Goal: Answer question/provide support

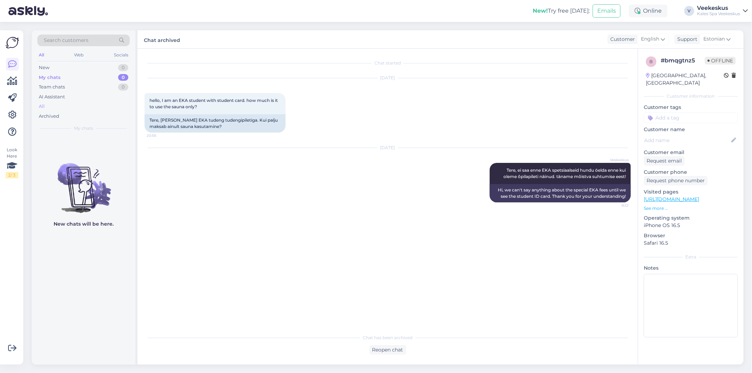
click at [57, 105] on div "All" at bounding box center [83, 106] width 92 height 10
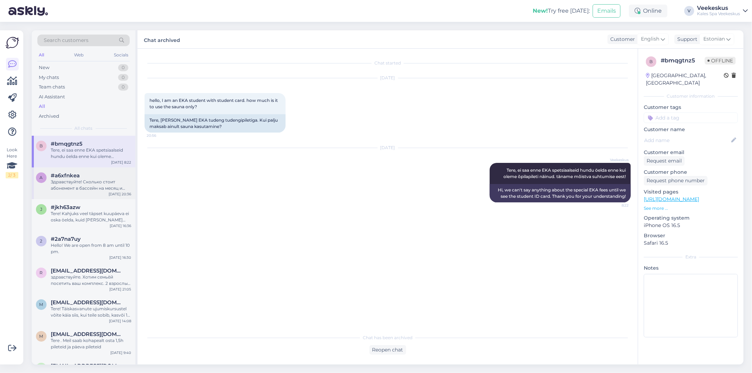
click at [81, 192] on div "a #a6xfnkea Здравствуйте! Сколько стоит абонемент в бассейн на месяц и разовое …" at bounding box center [84, 183] width 104 height 32
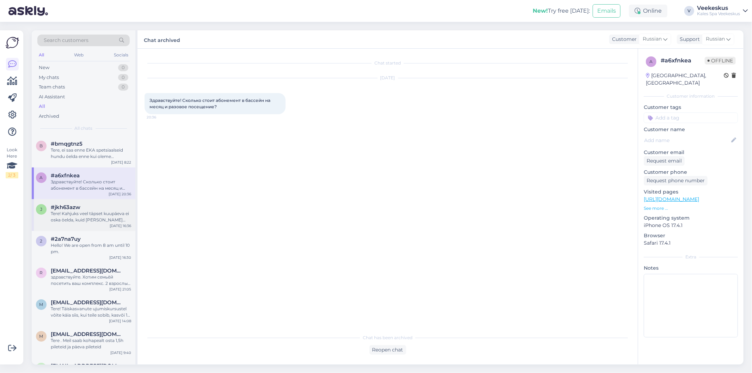
click at [96, 206] on div "#jkh63azw" at bounding box center [91, 207] width 80 height 6
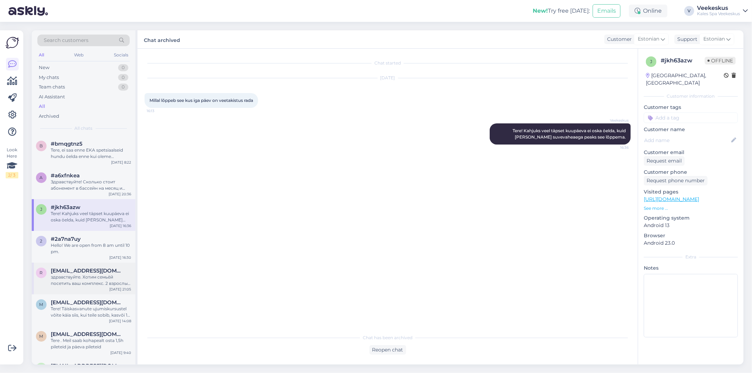
click at [127, 273] on div "[EMAIL_ADDRESS][DOMAIN_NAME]" at bounding box center [91, 270] width 80 height 6
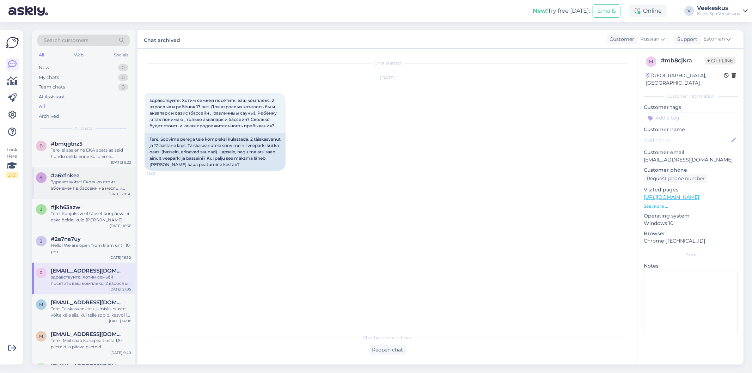
click at [104, 198] on div "a #a6xfnkea Здравствуйте! Сколько стоит абонемент в бассейн на месяц и разовое …" at bounding box center [84, 183] width 104 height 32
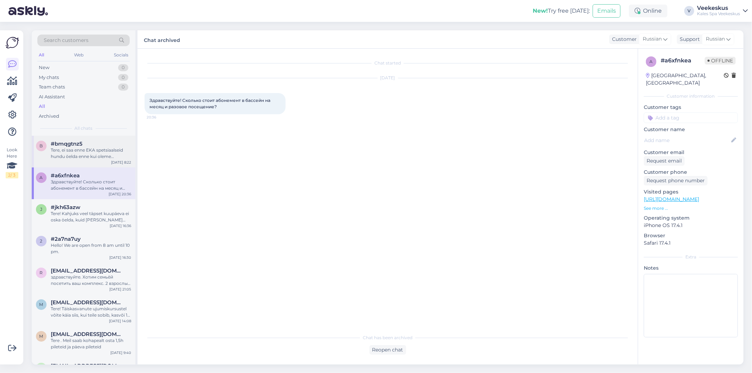
click at [97, 166] on div "b #bmqgtnz5 Tere, ei saa enne EKA spetsiaalseid hundu öelda enne kui oleme õpil…" at bounding box center [84, 152] width 104 height 32
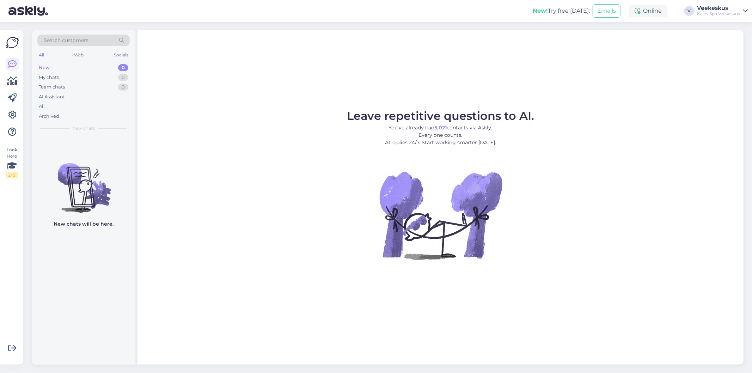
click at [283, 235] on figure "Leave repetitive questions to AI. You’ve already had 5,021 contacts via Askly. …" at bounding box center [440, 194] width 593 height 168
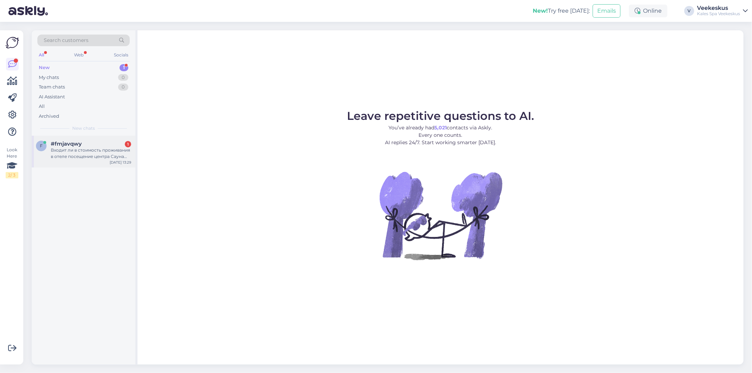
click at [82, 160] on div "f #fmjavqwy 1 Входит ли в стоимость проживания в отеле посещение центра Сауна о…" at bounding box center [84, 152] width 104 height 32
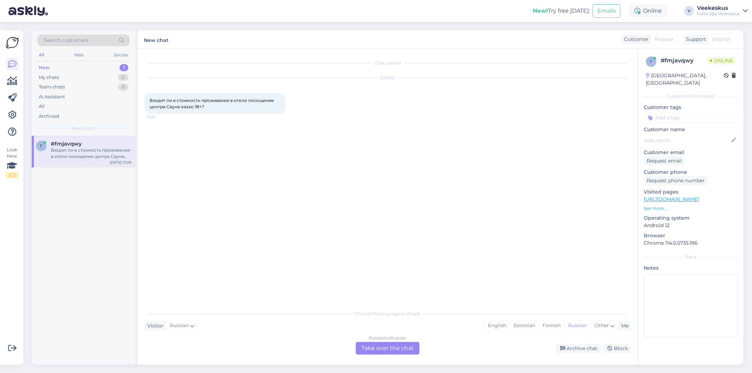
click at [399, 347] on div "Russian to Russian Take over the chat" at bounding box center [388, 348] width 64 height 13
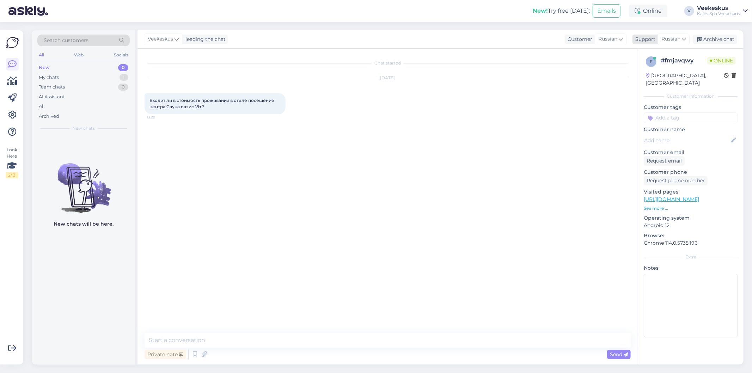
click at [672, 40] on span "Russian" at bounding box center [670, 39] width 19 height 8
type input "est"
click at [657, 70] on link "Estonian" at bounding box center [661, 70] width 78 height 11
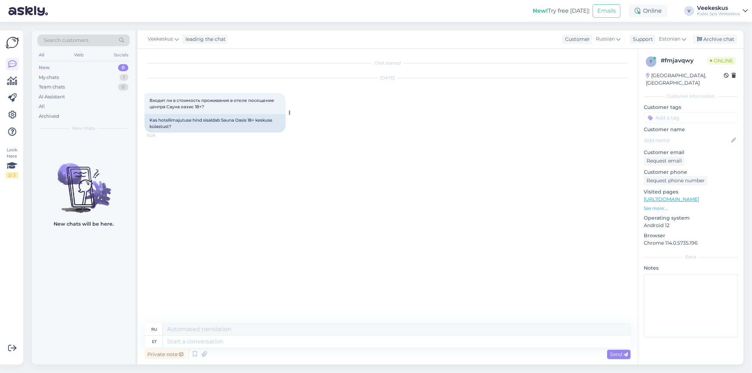
drag, startPoint x: 183, startPoint y: 120, endPoint x: 214, endPoint y: 121, distance: 31.0
click at [196, 121] on div "Kas hotellimajutuse hind sisaldab Sauna Oasis 18+ keskuse külastust?" at bounding box center [214, 123] width 141 height 18
click at [216, 121] on div "Kas hotellimajutuse hind sisaldab Sauna Oasis 18+ keskuse külastust?" at bounding box center [214, 123] width 141 height 18
drag, startPoint x: 161, startPoint y: 119, endPoint x: 181, endPoint y: 119, distance: 20.1
click at [181, 119] on div "Kas hotellimajutuse hind sisaldab Sauna Oasis 18+ keskuse külastust?" at bounding box center [214, 123] width 141 height 18
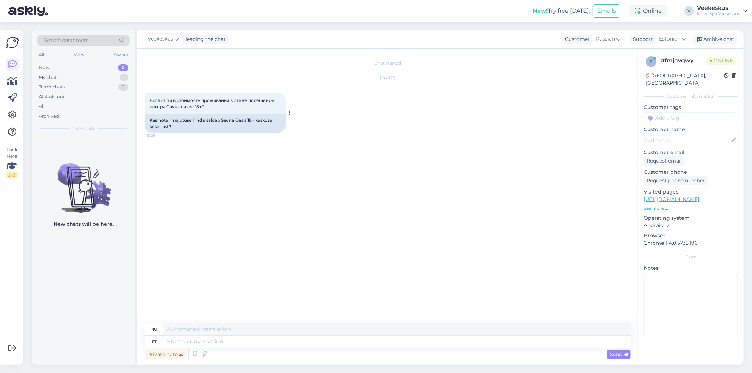
click at [198, 121] on div "Kas hotellimajutuse hind sisaldab Sauna Oasis 18+ keskuse külastust?" at bounding box center [214, 123] width 141 height 18
drag, startPoint x: 238, startPoint y: 118, endPoint x: 253, endPoint y: 118, distance: 14.8
click at [240, 118] on div "Kas hotellimajutuse hind sisaldab Sauna Oasis 18+ keskuse külastust?" at bounding box center [214, 123] width 141 height 18
click at [253, 118] on div "Kas hotellimajutuse hind sisaldab Sauna Oasis 18+ keskuse külastust?" at bounding box center [214, 123] width 141 height 18
drag, startPoint x: 261, startPoint y: 120, endPoint x: 268, endPoint y: 120, distance: 6.7
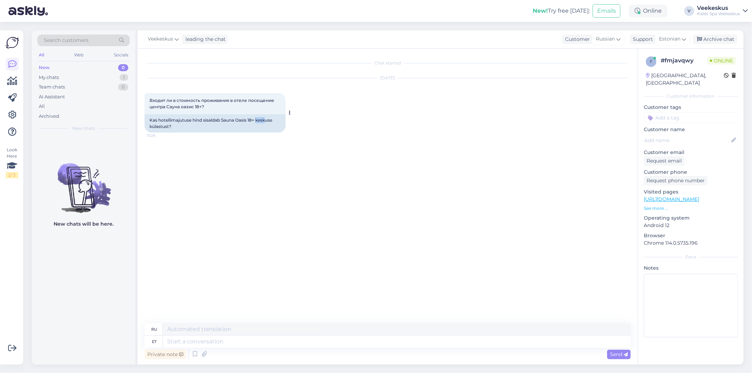
click at [268, 120] on div "Kas hotellimajutuse hind sisaldab Sauna Oasis 18+ keskuse külastust?" at bounding box center [214, 123] width 141 height 18
click at [269, 121] on div "Kas hotellimajutuse hind sisaldab Sauna Oasis 18+ keskuse külastust?" at bounding box center [214, 123] width 141 height 18
drag, startPoint x: 153, startPoint y: 125, endPoint x: 159, endPoint y: 125, distance: 6.0
click at [158, 125] on div "Kas hotellimajutuse hind sisaldab Sauna Oasis 18+ keskuse külastust?" at bounding box center [214, 123] width 141 height 18
click at [163, 121] on div "Kas hotellimajutuse hind sisaldab Sauna Oasis 18+ keskuse külastust?" at bounding box center [214, 123] width 141 height 18
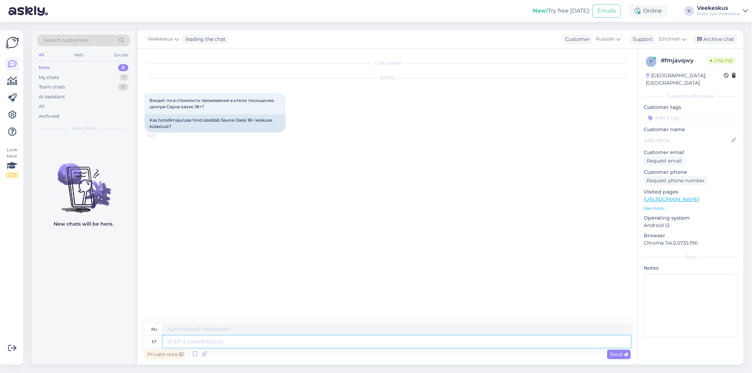
click at [185, 340] on textarea at bounding box center [397, 341] width 468 height 12
type textarea "Tere!"
type textarea "Привет!"
type textarea "Tere! Hot"
type textarea "Привет! Х"
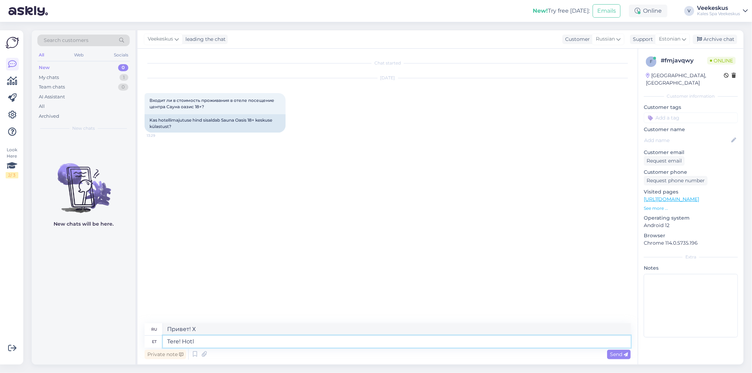
type textarea "Tere! Hotll"
type textarea "Привет! Горячо!"
type textarea "Tere! Hotelli k"
type textarea "Привет! Отель"
type textarea "Tere! Hotelli küla"
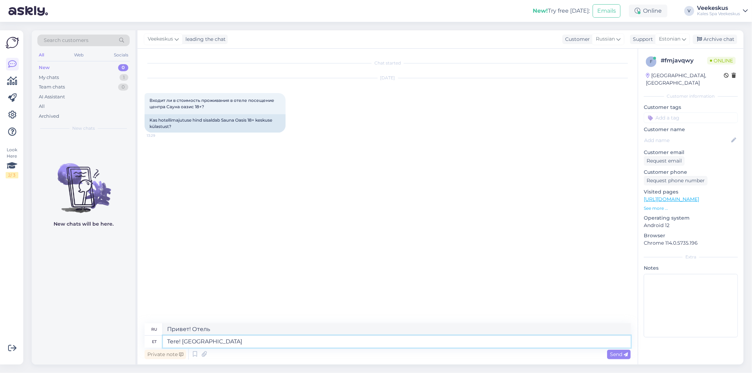
type textarea "Привет! Отель Village"
type textarea "Tere! Hotelli külalistele o"
type textarea "Здравствуйте! Для гостей отеля"
type textarea "Tere! Hotelli külalistele on a"
type textarea "Здравствуйте! Для гостей отеля,"
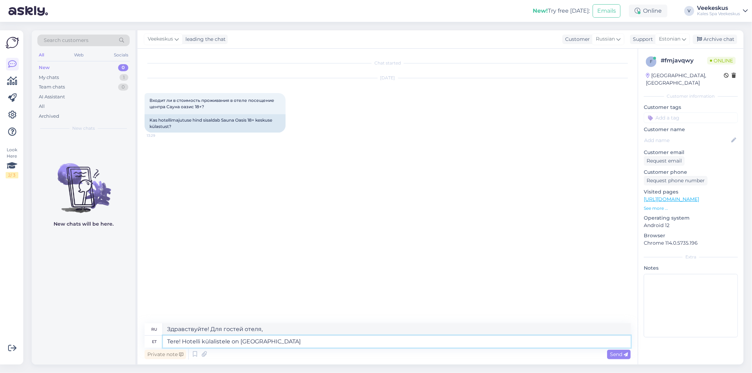
type textarea "Tere! Hotelli külalistele on sauna-oaasi p"
type textarea "Здравствуйте! Для гостей отеля есть сауна-оазис."
type textarea "Tere! Hotelli külalistele on sauna-oaasi pääse 2"
type textarea "Здравствуйте! Гости отеля могут посещать оазис саун."
type textarea "Tere! Hotelli külalistele on sauna-oaasi pääse 20 eu"
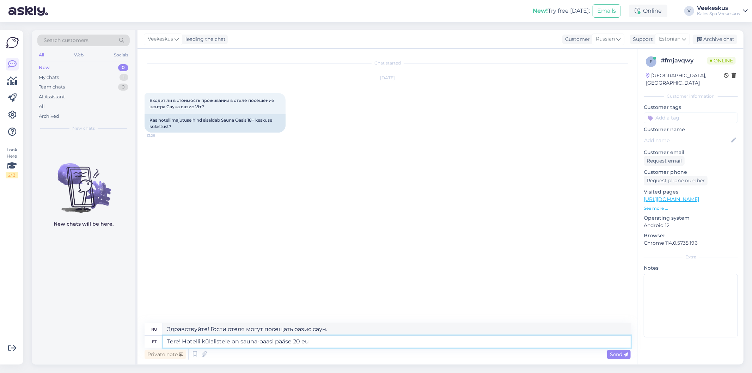
type textarea "Здравствуйте! Гости отеля могут посещать оазис саун за 20 часов."
type textarea "Tere! Hotelli külalistele on sauna-oaasi pääse 20 eurot."
type textarea "Здравствуйте! Для гостей отеля вход в оазис саун стоит 20 евро."
type textarea "Tere! Hotelli külalistele on sauna-oaasi pääse 20 eurot."
click at [621, 354] on span "Send" at bounding box center [619, 354] width 18 height 6
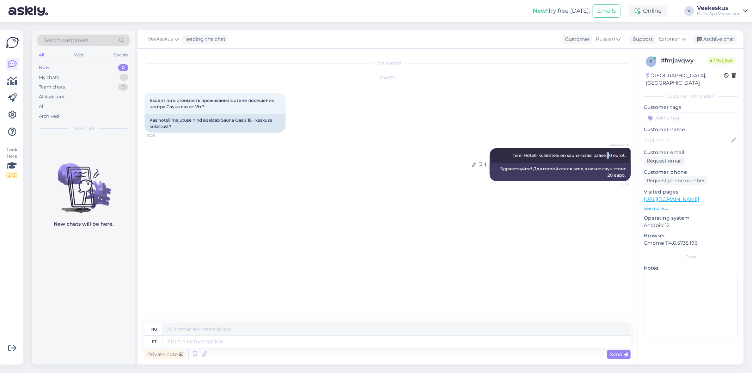
drag, startPoint x: 608, startPoint y: 155, endPoint x: 614, endPoint y: 155, distance: 6.0
click at [614, 155] on span "Tere! Hotelli külalistele on sauna-oaasi pääse 20 eurot." at bounding box center [568, 155] width 113 height 5
click at [615, 155] on span "Tere! Hotelli külalistele on sauna-oaasi pääse 20 eurot." at bounding box center [568, 155] width 113 height 5
click at [724, 35] on div "Archive chat" at bounding box center [714, 40] width 44 height 10
